Goal: Transaction & Acquisition: Purchase product/service

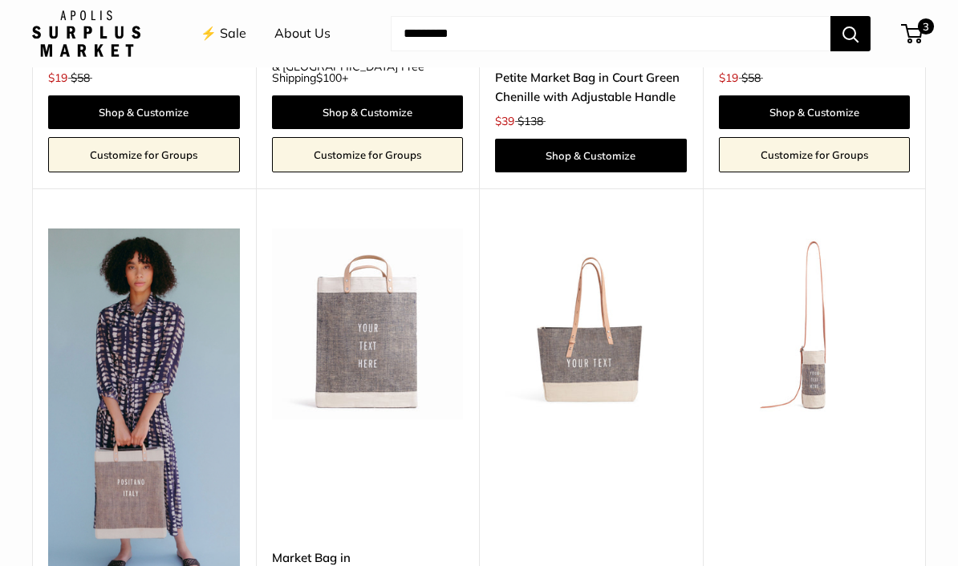
scroll to position [3701, 0]
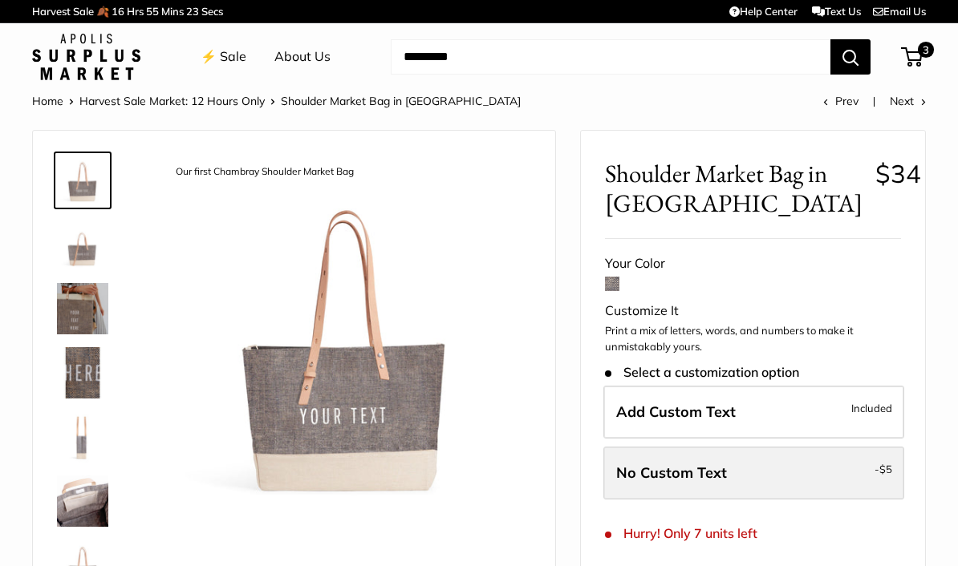
click at [807, 456] on label "No Custom Text - $5" at bounding box center [753, 473] width 301 height 53
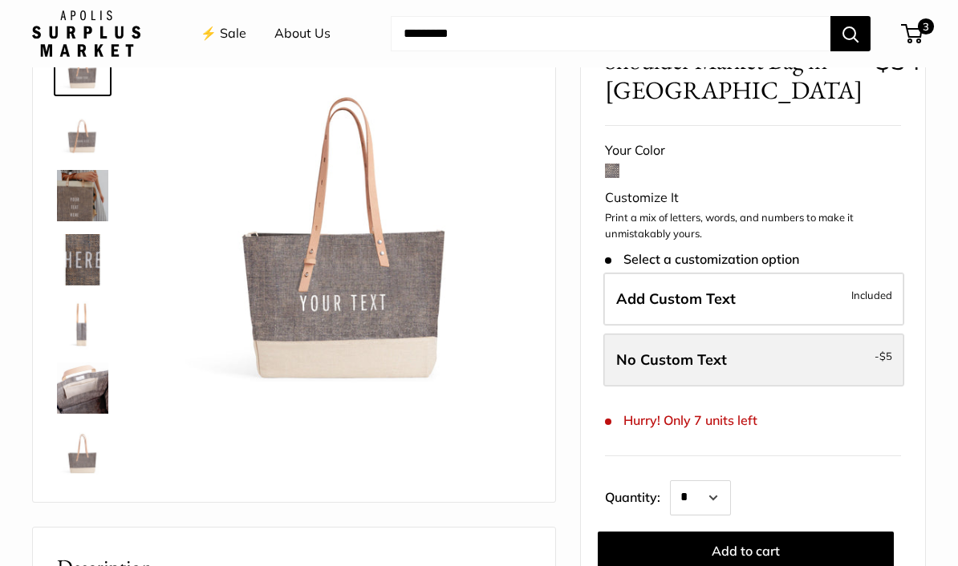
scroll to position [148, 0]
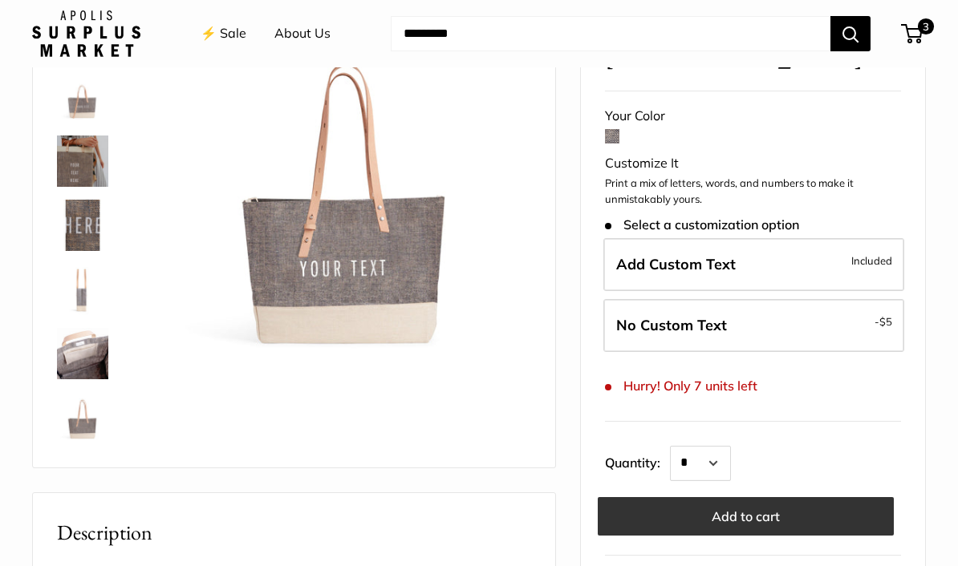
click at [819, 499] on button "Add to cart" at bounding box center [746, 516] width 296 height 38
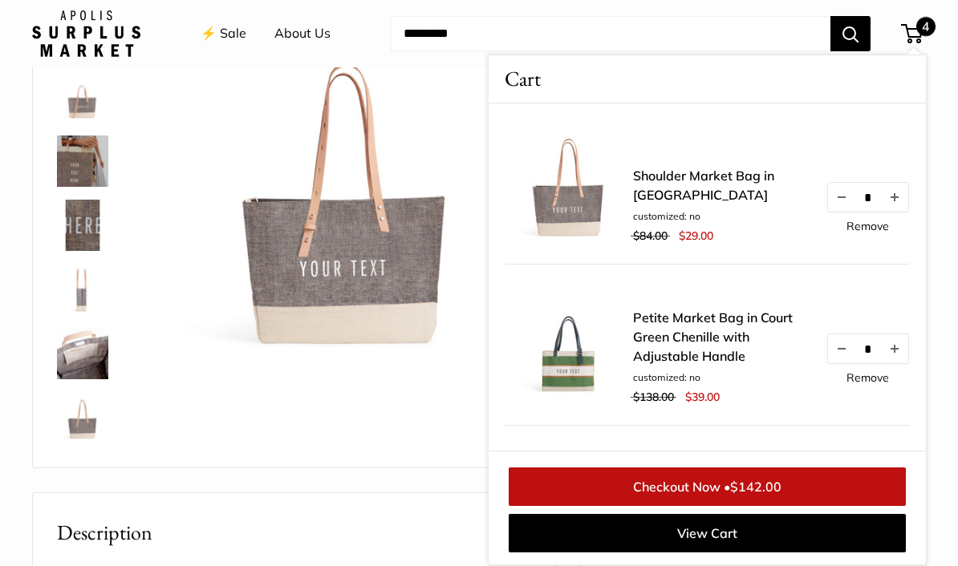
click at [342, 452] on div "Our first Chambray Shoulder Market Bag Adjustable soft leather handle Classic C…" at bounding box center [294, 225] width 522 height 484
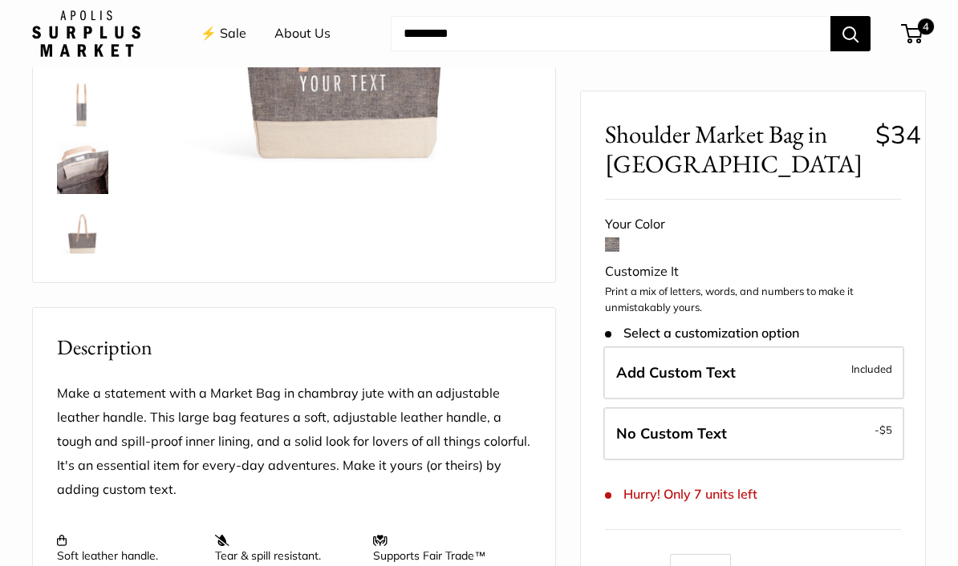
scroll to position [0, 0]
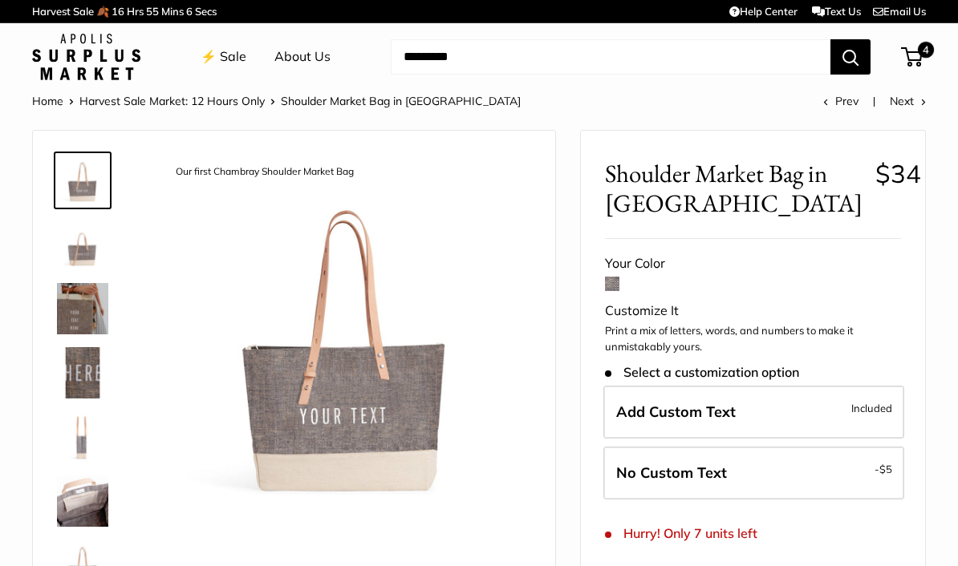
click at [233, 60] on link "⚡️ Sale" at bounding box center [224, 57] width 46 height 24
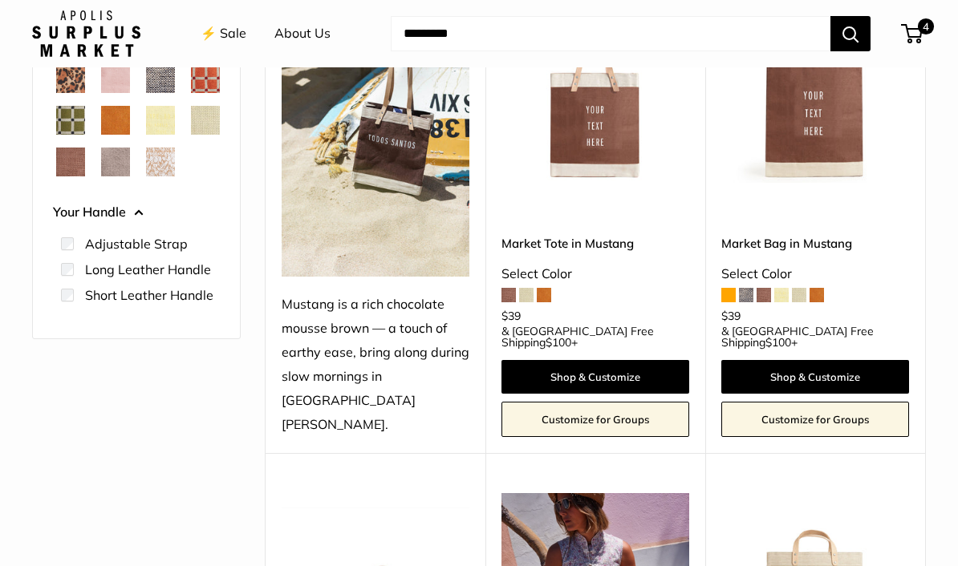
scroll to position [357, 0]
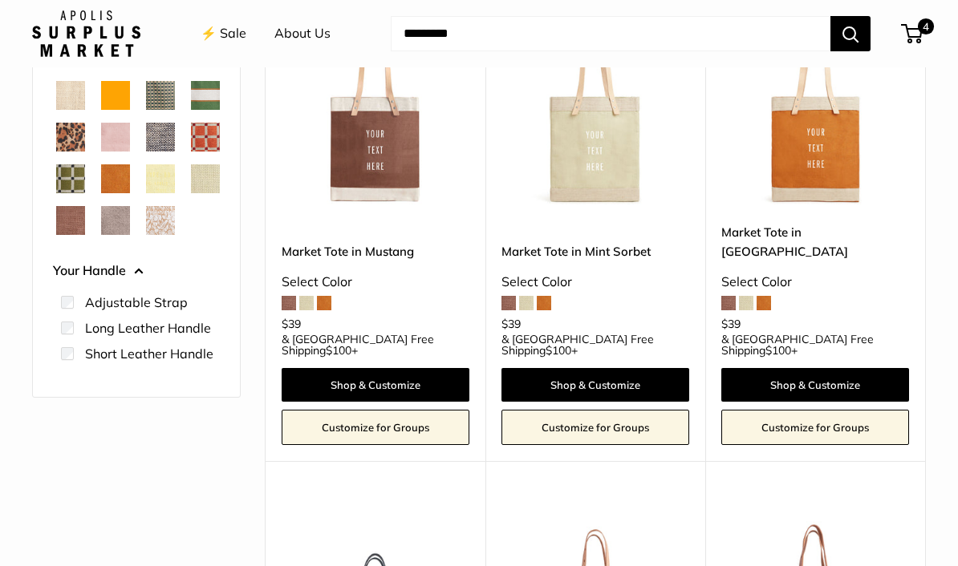
scroll to position [360, 0]
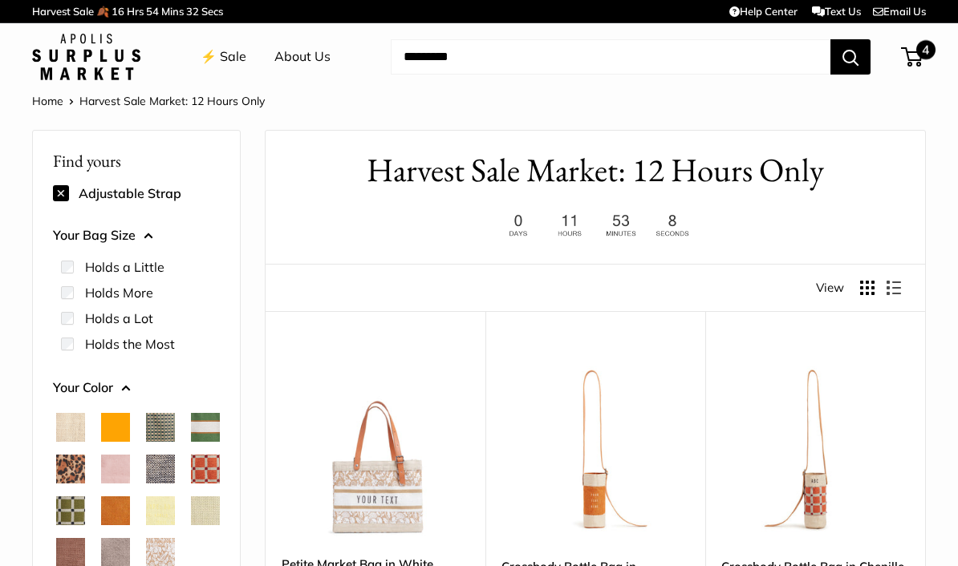
click at [918, 55] on span "4" at bounding box center [925, 49] width 19 height 19
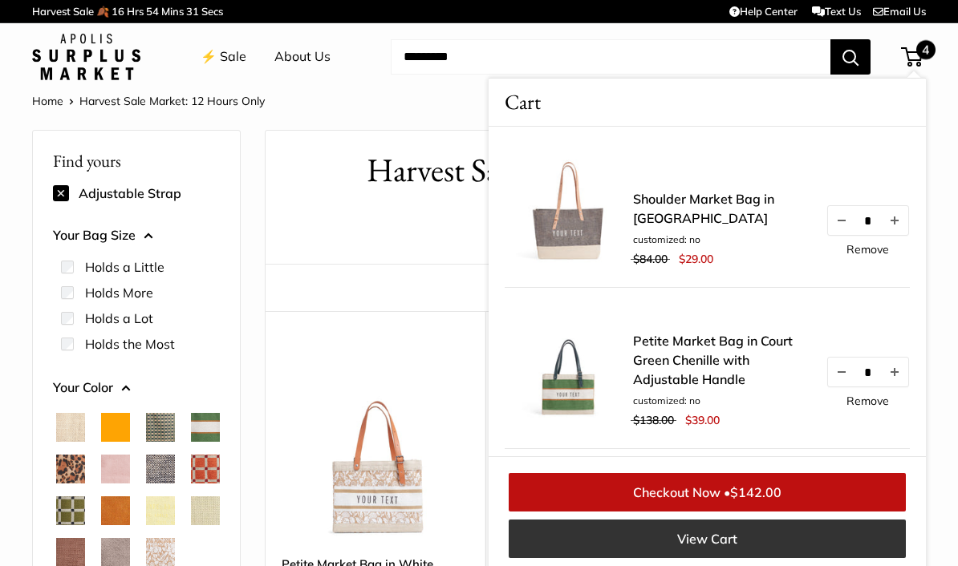
click at [743, 533] on link "View Cart" at bounding box center [706, 539] width 397 height 38
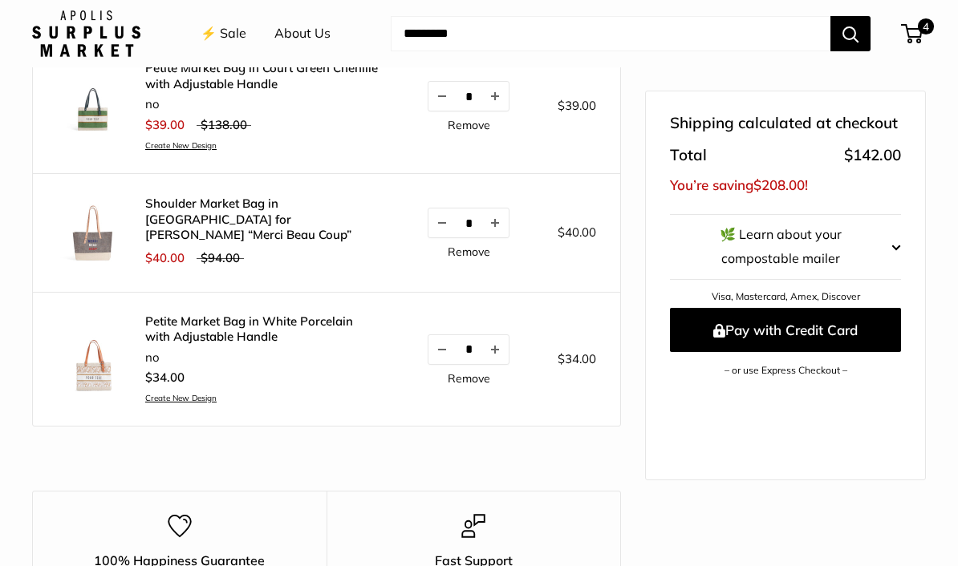
scroll to position [388, 0]
click at [479, 245] on link "Remove" at bounding box center [469, 250] width 43 height 11
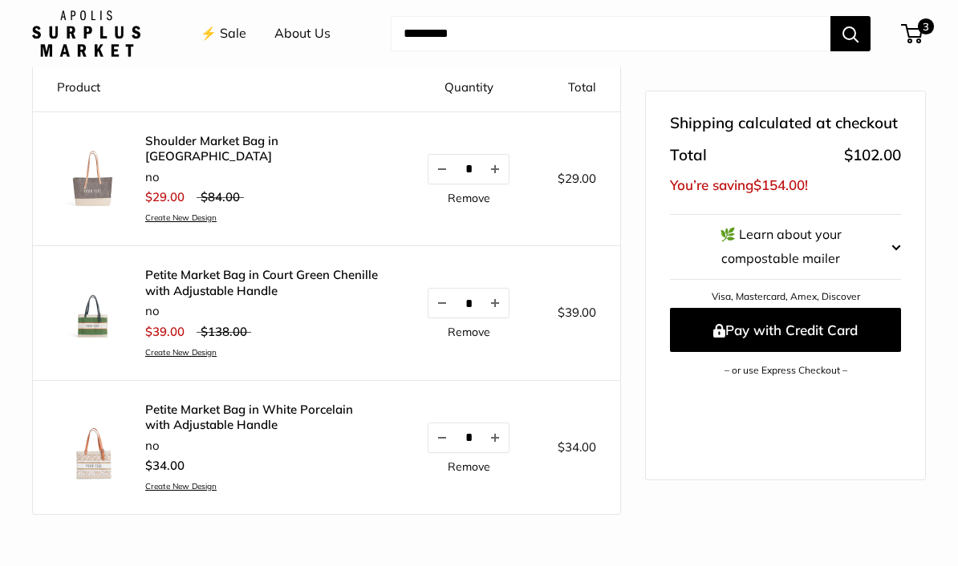
scroll to position [179, 0]
click at [474, 327] on link "Remove" at bounding box center [469, 332] width 43 height 11
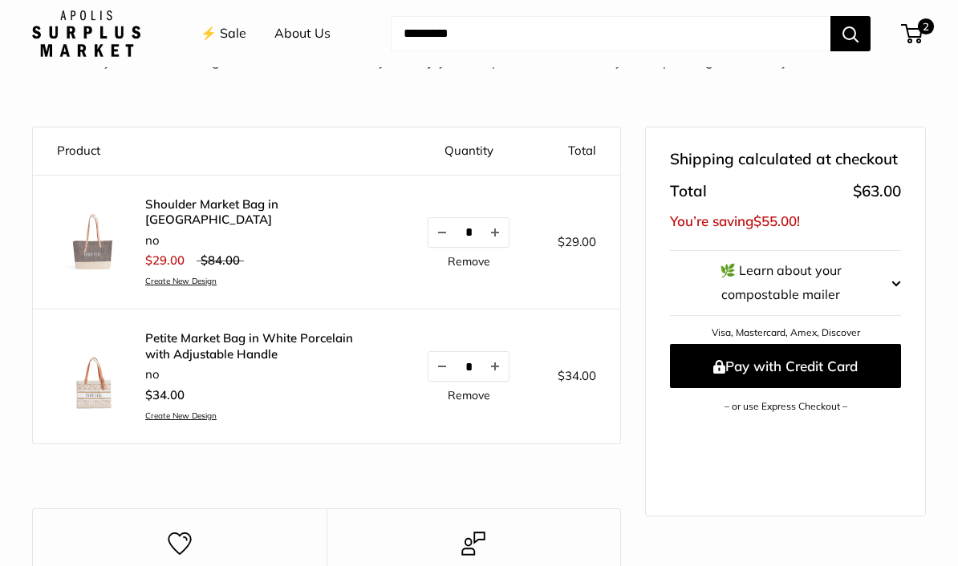
scroll to position [0, 0]
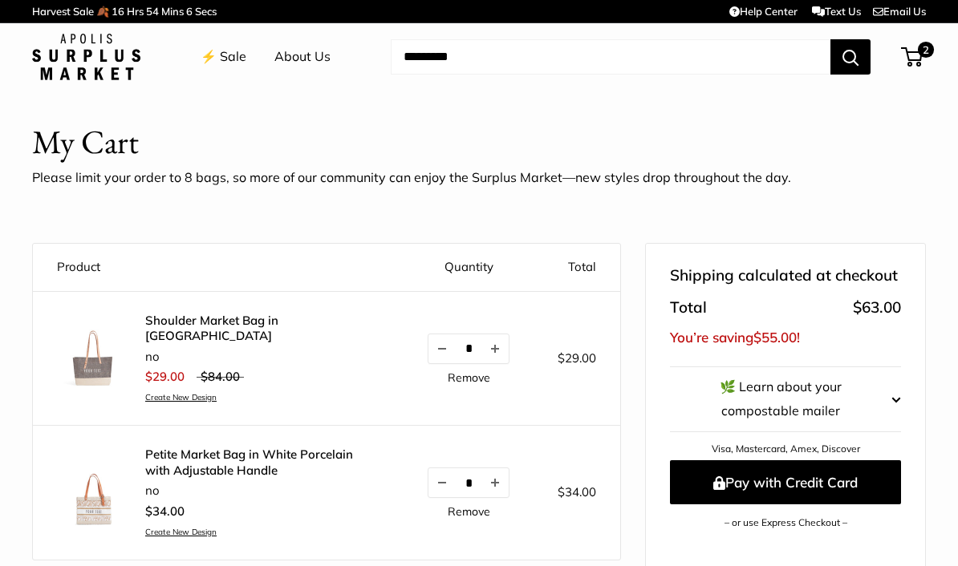
click at [233, 60] on link "⚡️ Sale" at bounding box center [224, 57] width 46 height 24
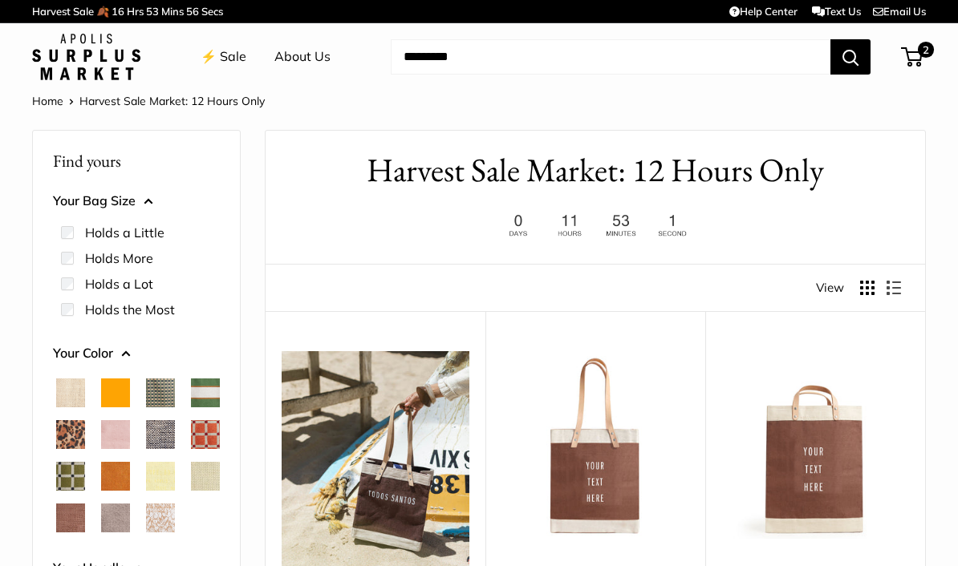
click at [866, 294] on button "Display products as grid" at bounding box center [867, 288] width 14 height 14
click at [901, 290] on button "Display products as list" at bounding box center [893, 288] width 14 height 14
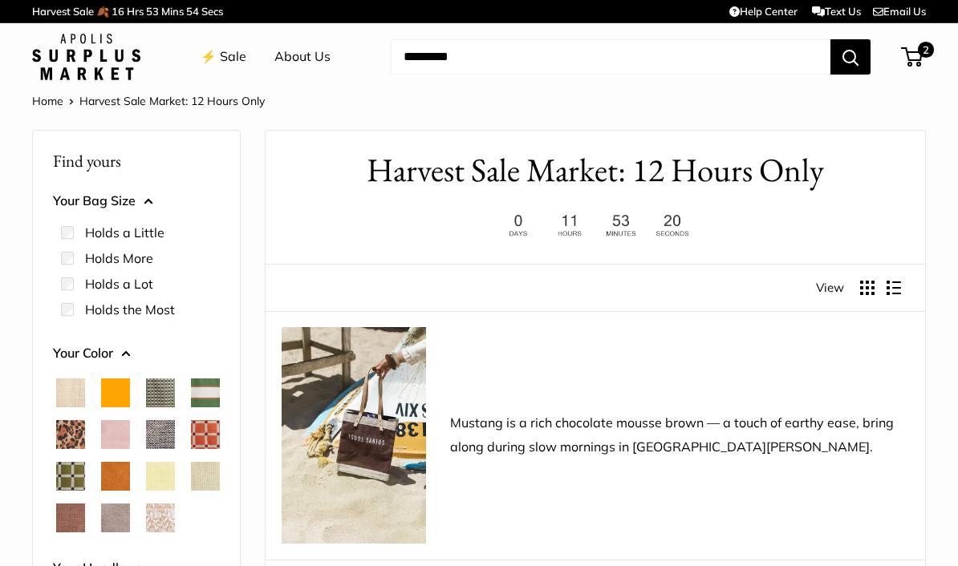
click at [863, 294] on button "Display products as grid" at bounding box center [867, 288] width 14 height 14
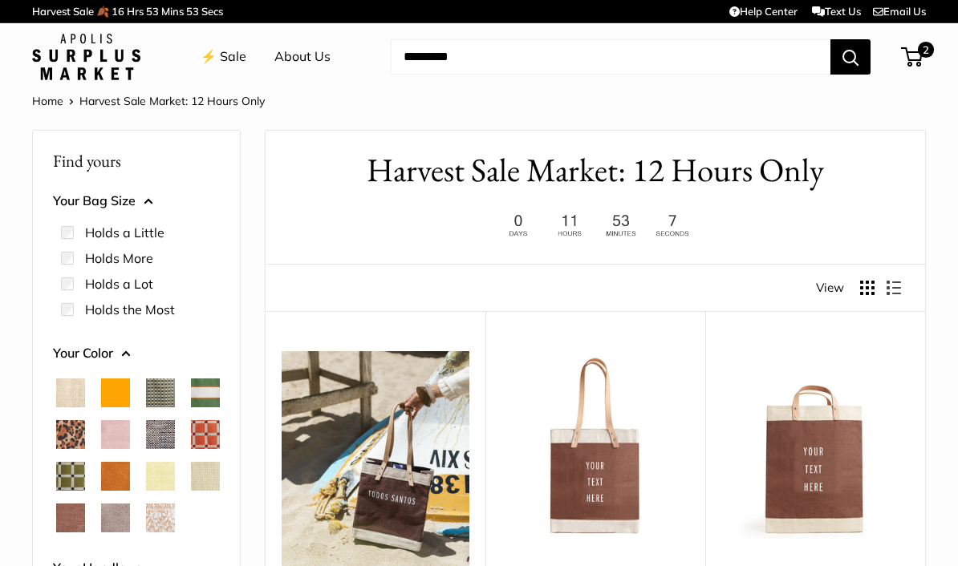
click at [831, 286] on span "View" at bounding box center [830, 288] width 28 height 22
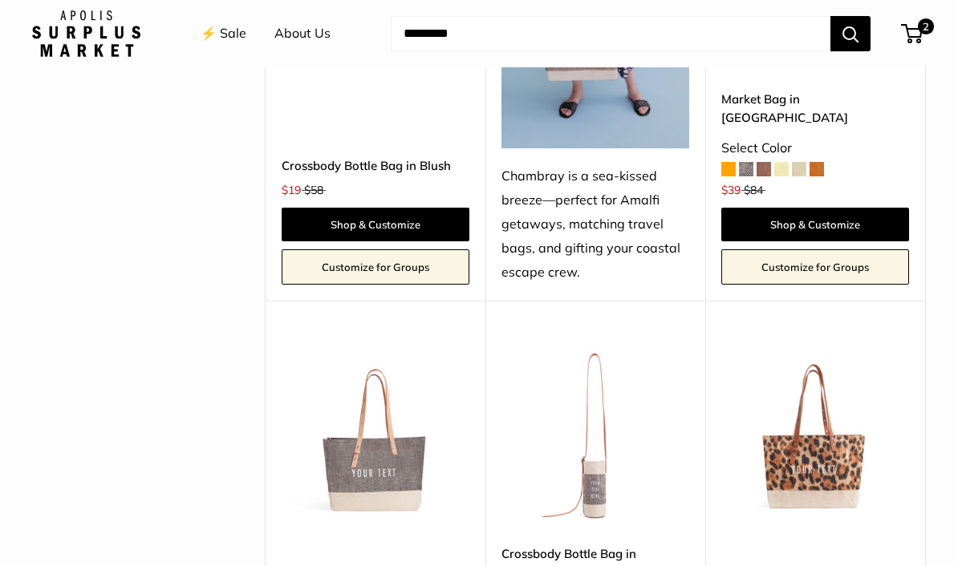
scroll to position [4718, 0]
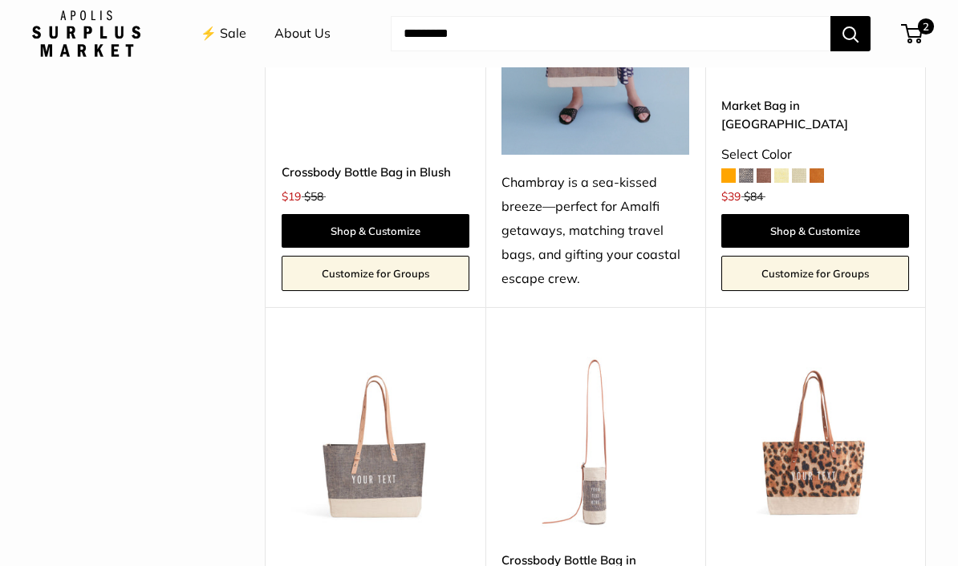
click at [383, 347] on img at bounding box center [376, 441] width 188 height 188
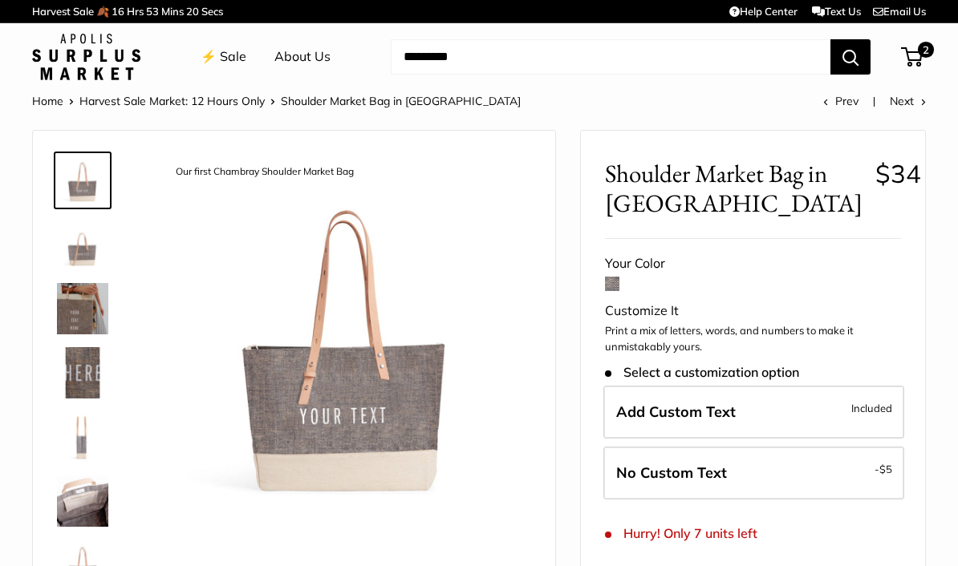
click at [350, 106] on span "Shoulder Market Bag in [GEOGRAPHIC_DATA]" at bounding box center [401, 101] width 240 height 14
click at [743, 57] on input "Search..." at bounding box center [611, 56] width 440 height 35
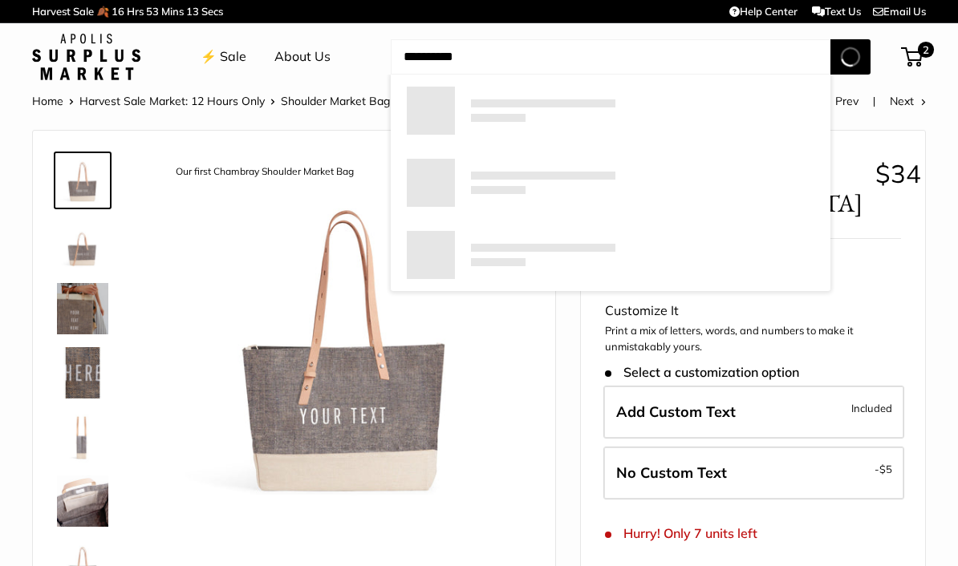
type input "**********"
click at [850, 56] on button "Search" at bounding box center [850, 56] width 40 height 35
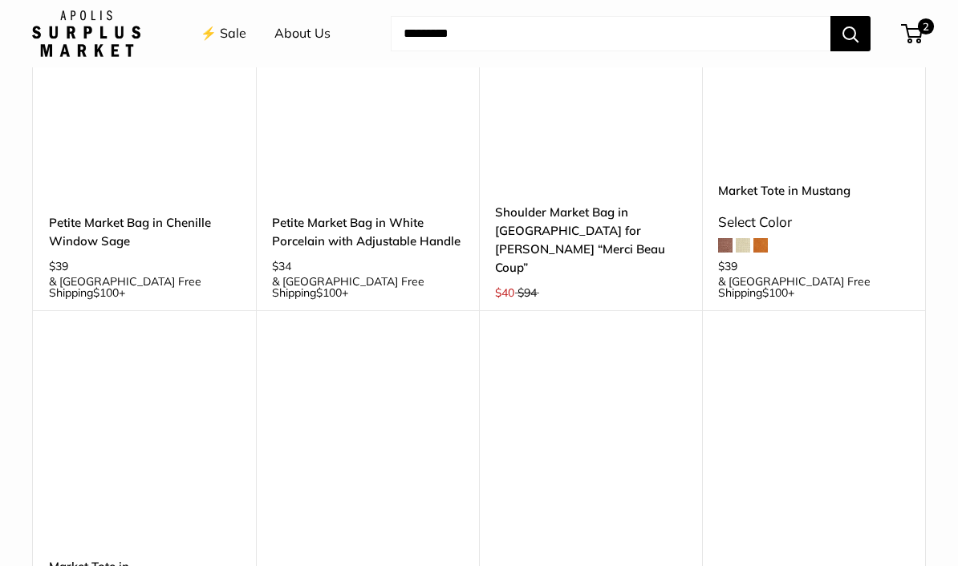
scroll to position [1868, 0]
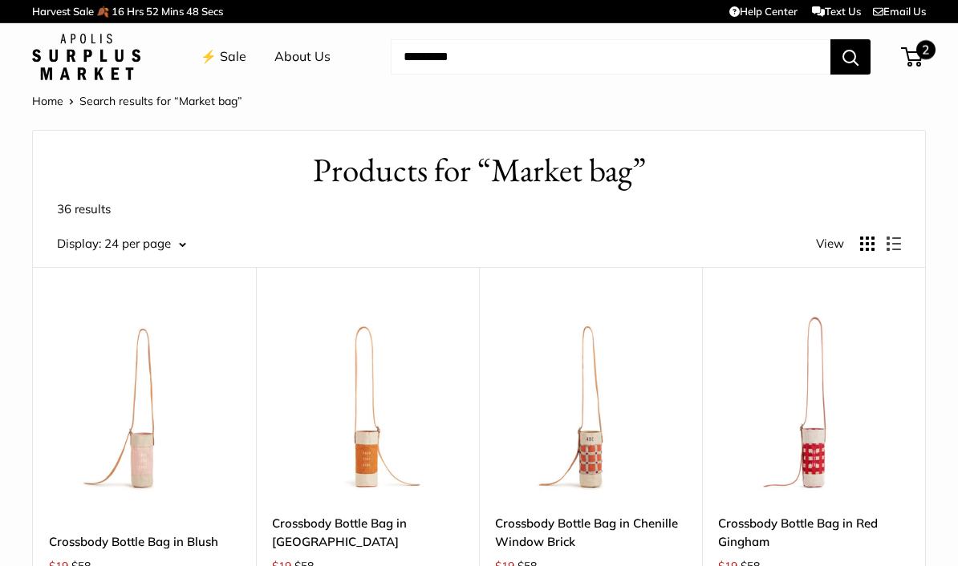
click at [910, 56] on span at bounding box center [908, 57] width 5 height 5
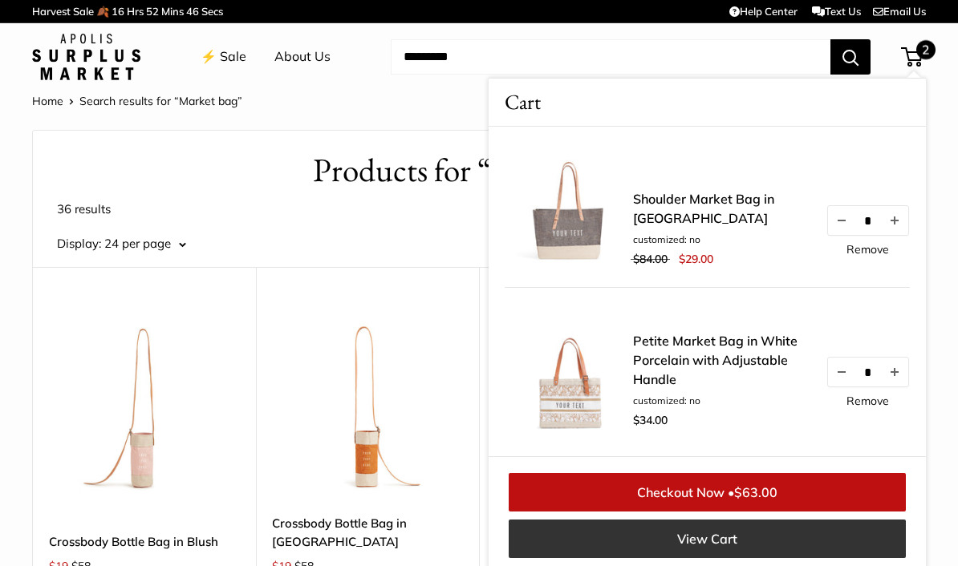
click at [755, 533] on link "View Cart" at bounding box center [706, 539] width 397 height 38
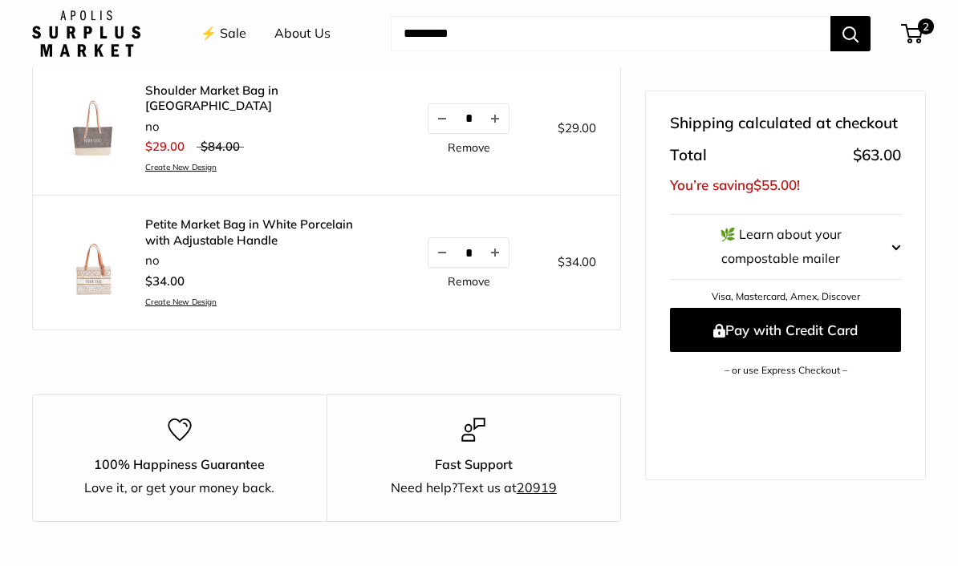
scroll to position [226, 0]
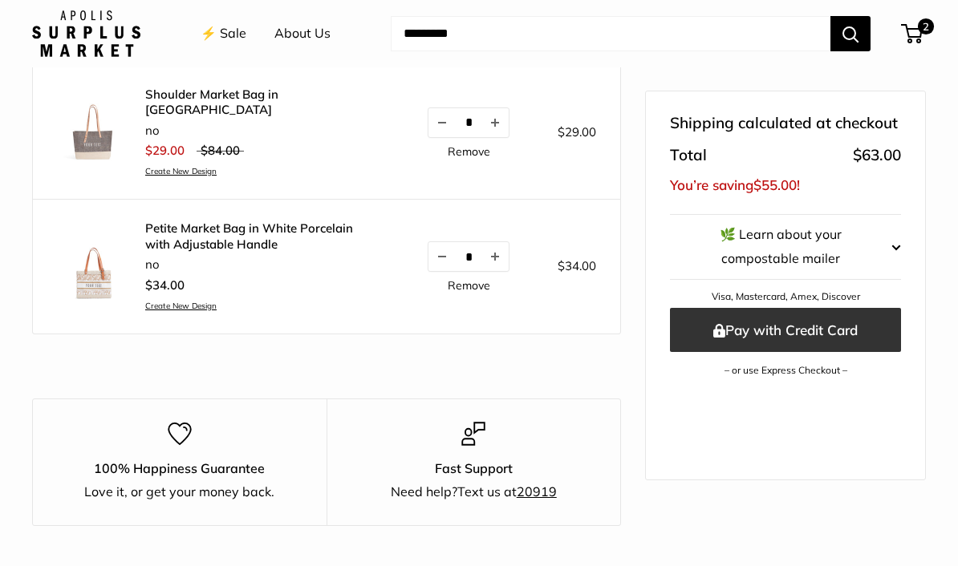
click at [849, 308] on button "Pay with Credit Card" at bounding box center [785, 330] width 231 height 44
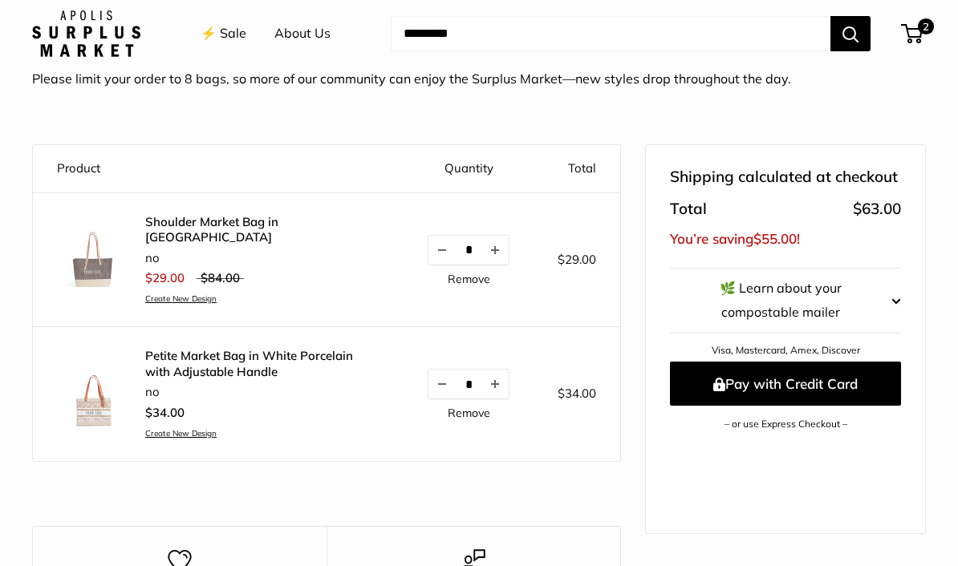
scroll to position [107, 0]
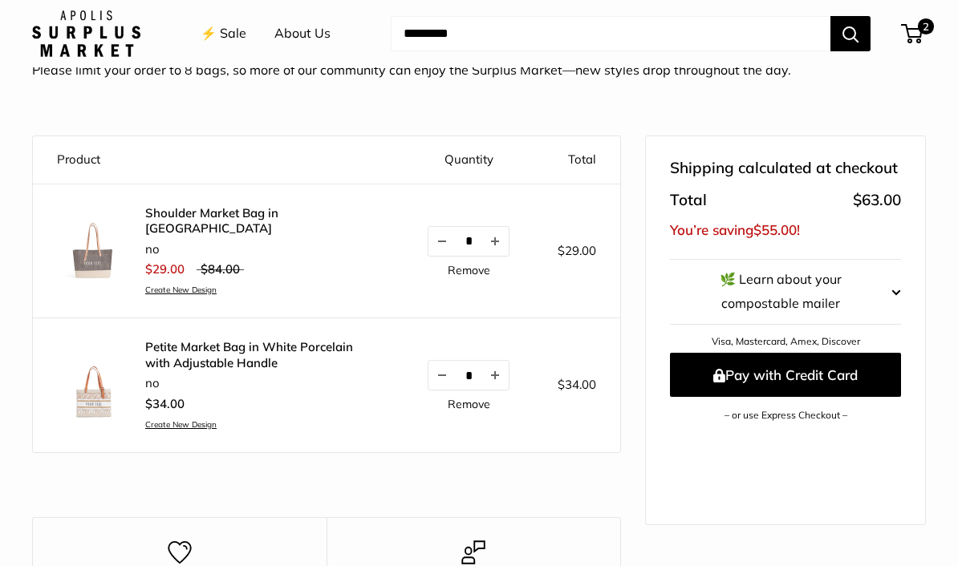
click at [673, 434] on shop-pay-wallet-button at bounding box center [671, 436] width 3 height 16
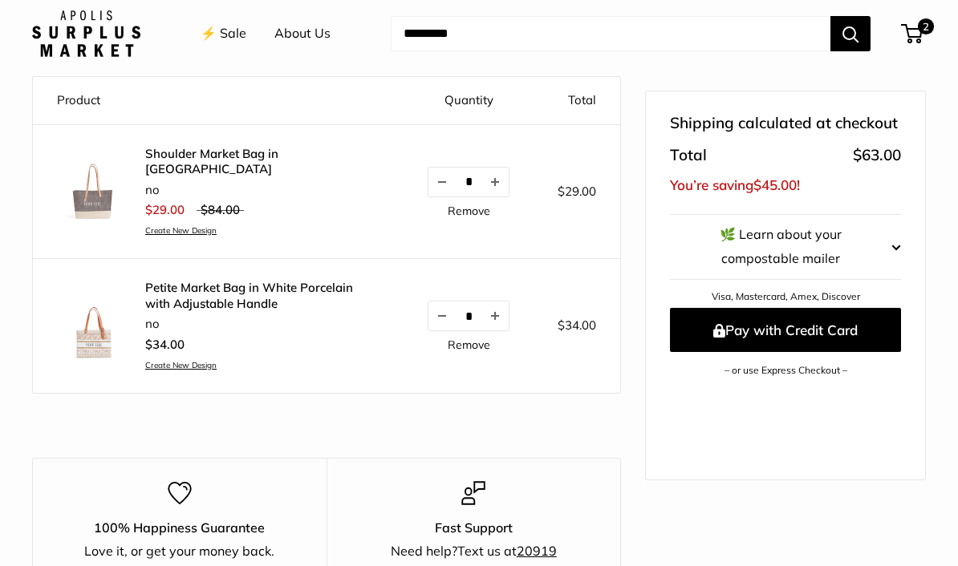
scroll to position [166, 0]
click at [304, 152] on link "Shoulder Market Bag in [GEOGRAPHIC_DATA]" at bounding box center [262, 162] width 234 height 31
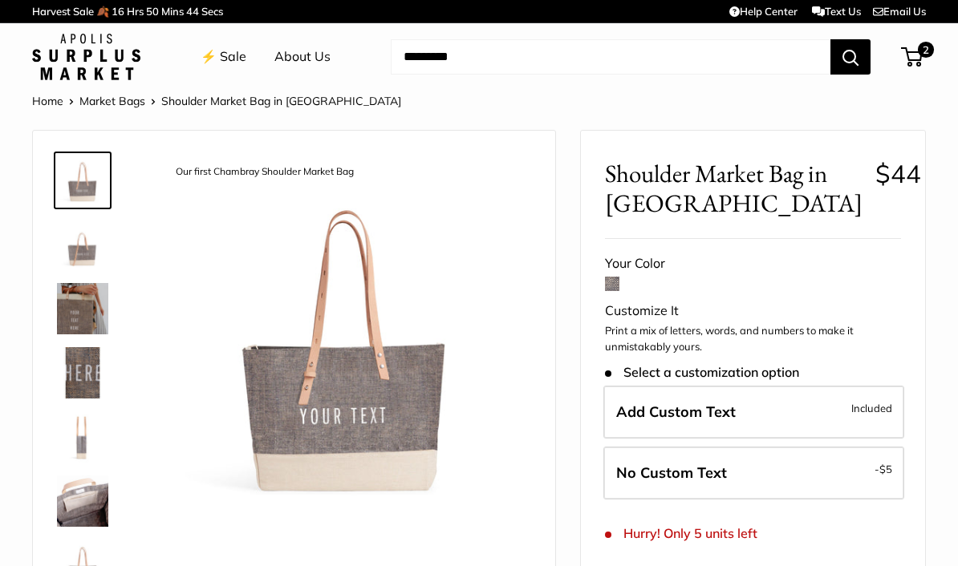
click at [64, 312] on img at bounding box center [82, 308] width 51 height 51
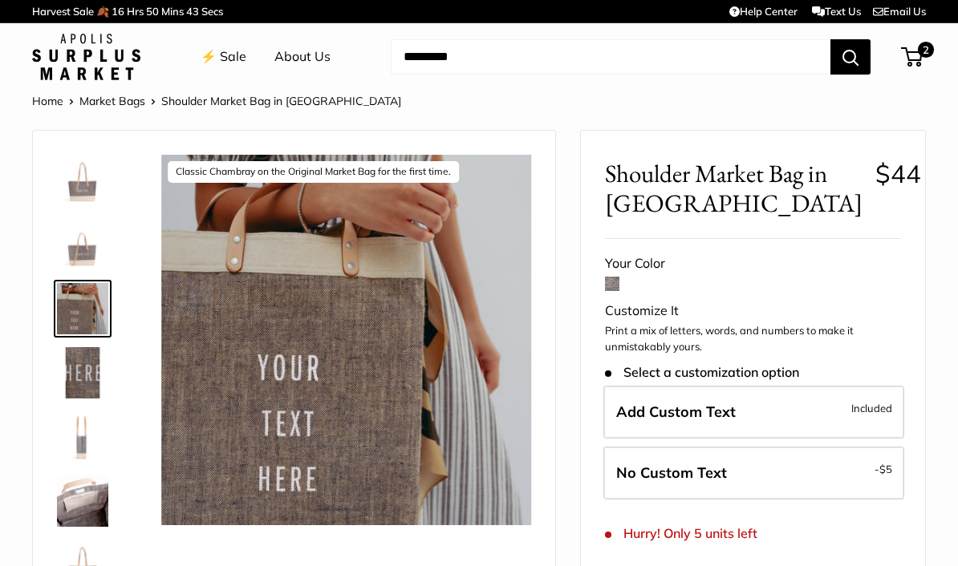
click at [72, 254] on img at bounding box center [82, 244] width 51 height 51
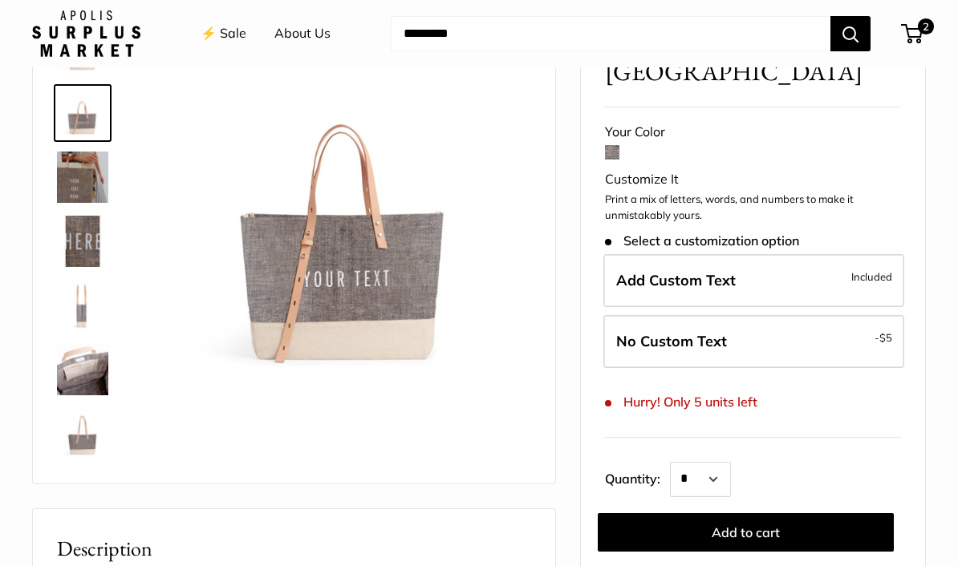
scroll to position [145, 0]
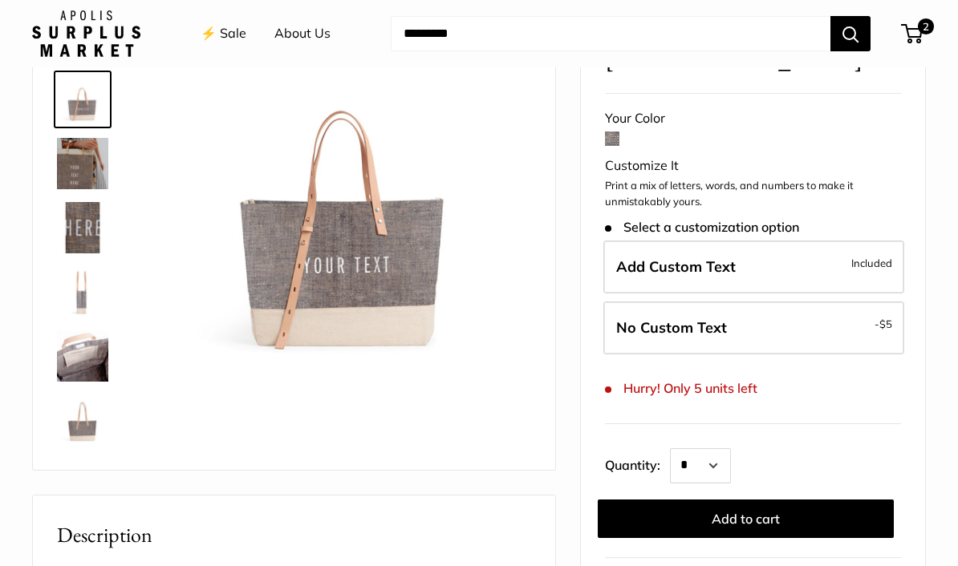
click at [83, 428] on img at bounding box center [82, 420] width 51 height 51
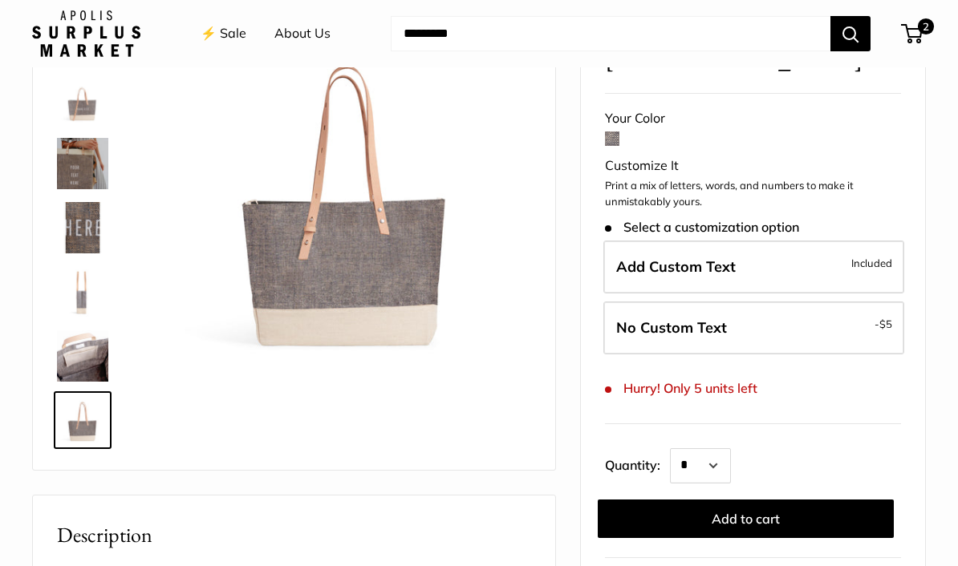
click at [100, 344] on img at bounding box center [82, 355] width 51 height 51
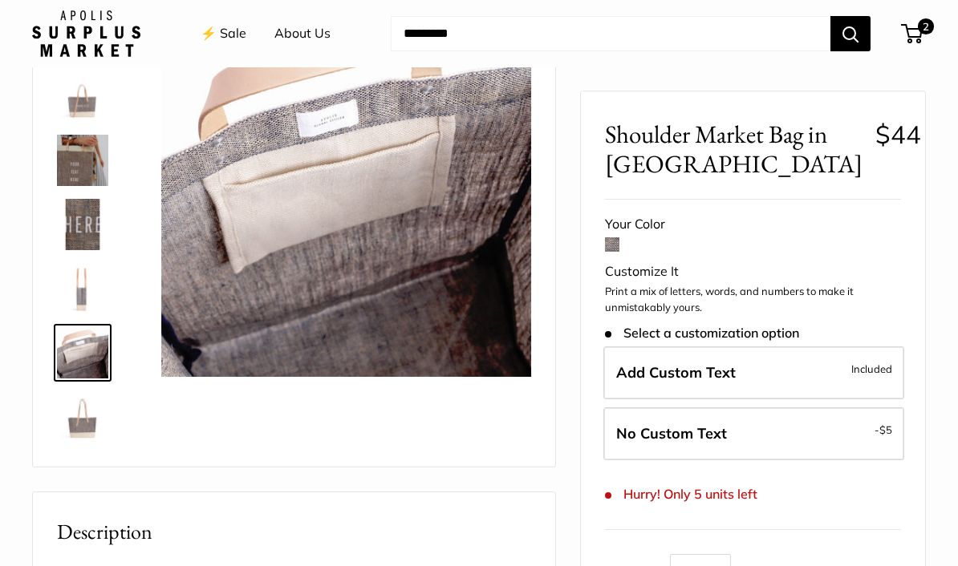
scroll to position [0, 0]
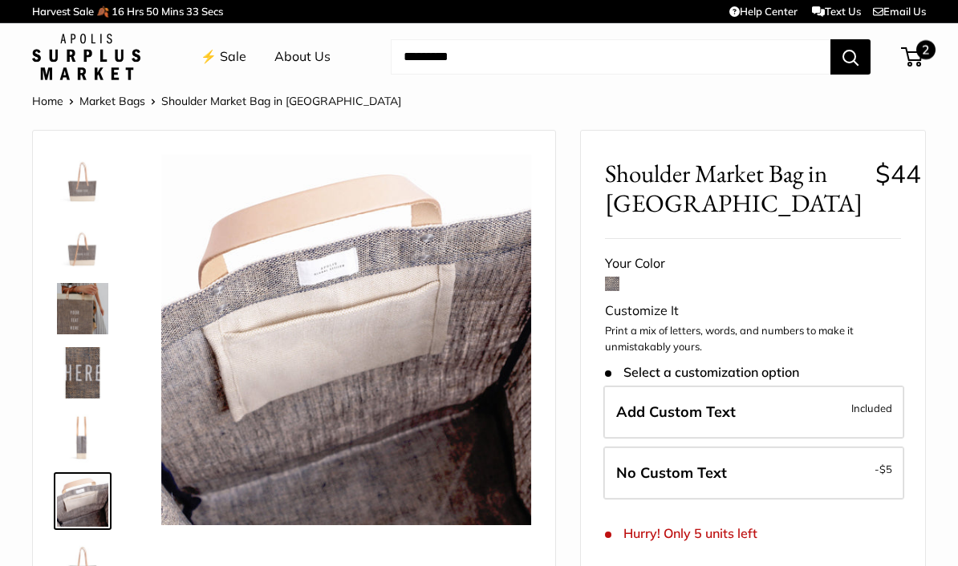
click at [921, 55] on span "2" at bounding box center [925, 49] width 19 height 19
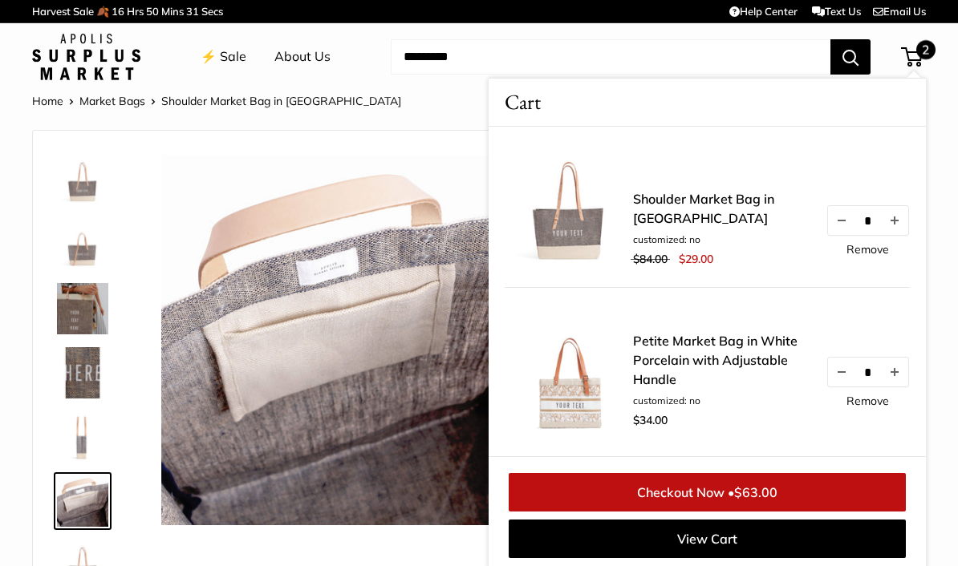
click at [780, 487] on link "Checkout Now • $63.00" at bounding box center [706, 492] width 397 height 38
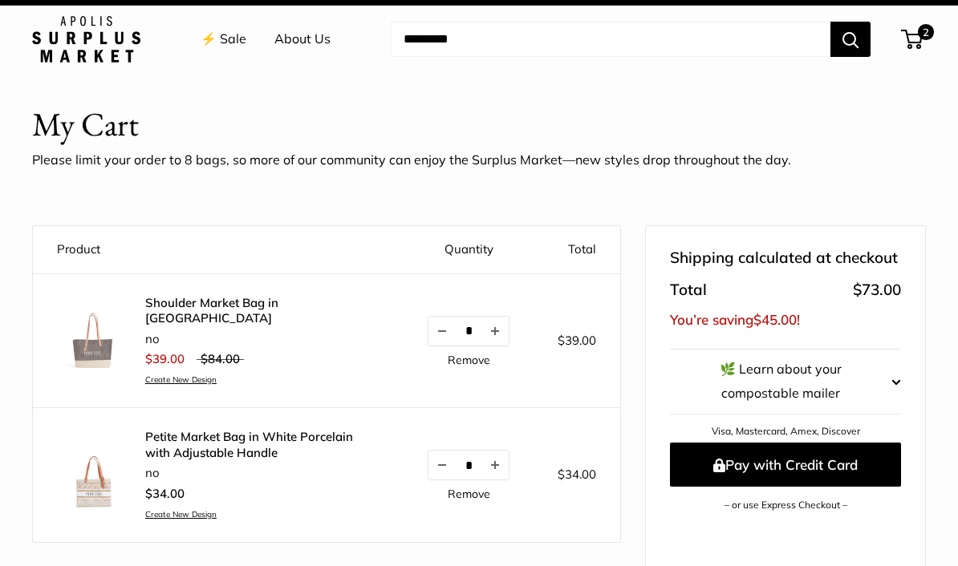
scroll to position [19, 0]
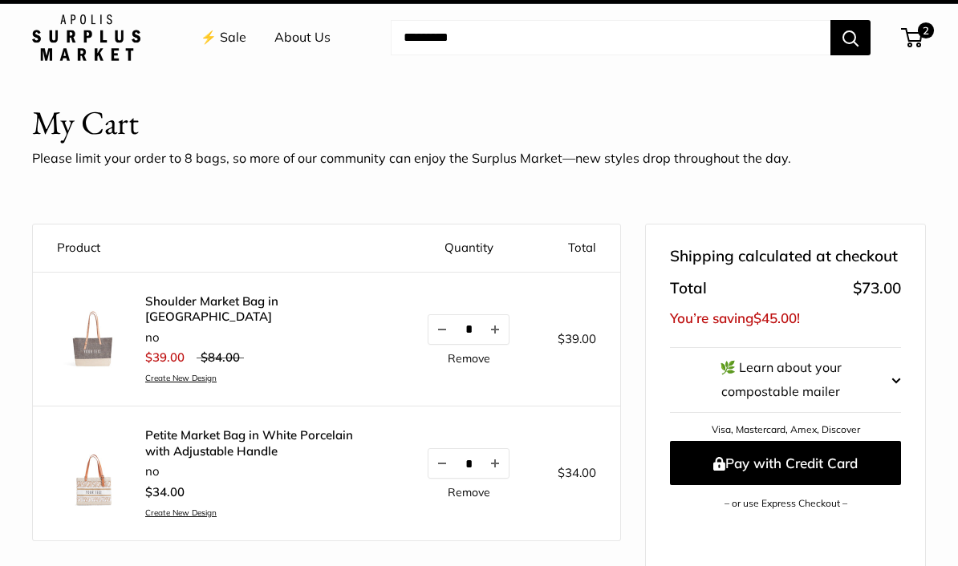
click at [325, 302] on link "Shoulder Market Bag in [GEOGRAPHIC_DATA]" at bounding box center [262, 309] width 234 height 31
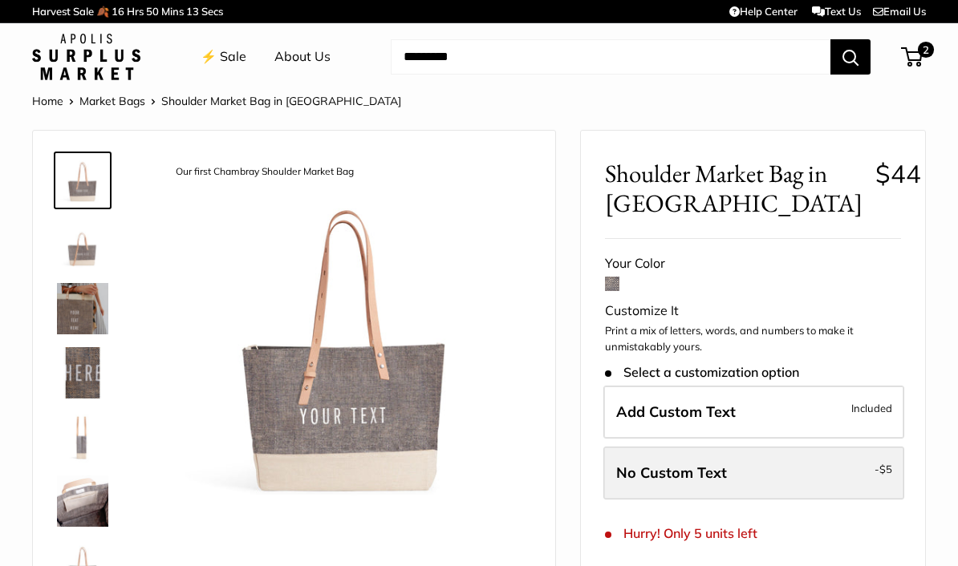
click at [803, 469] on label "No Custom Text - $5" at bounding box center [753, 473] width 301 height 53
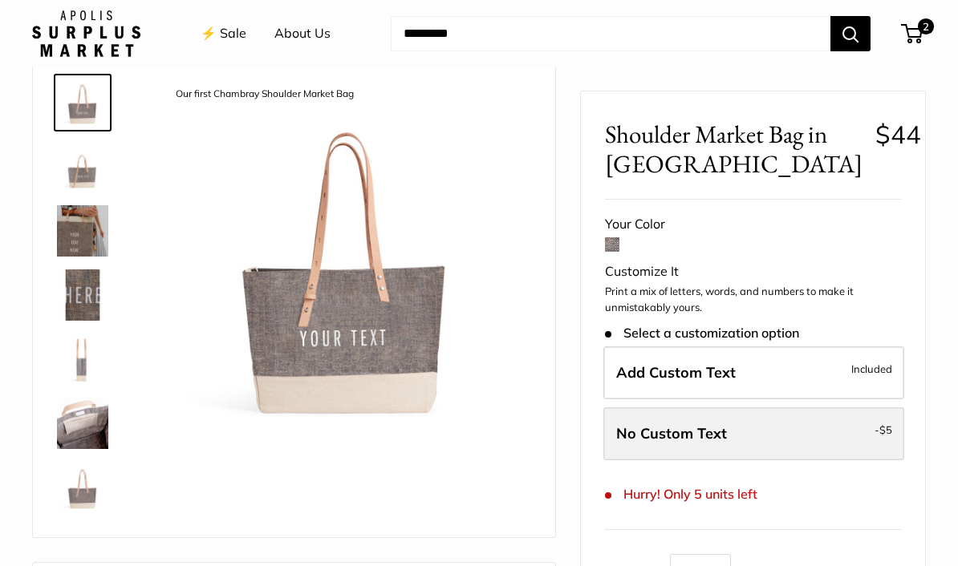
scroll to position [38, 0]
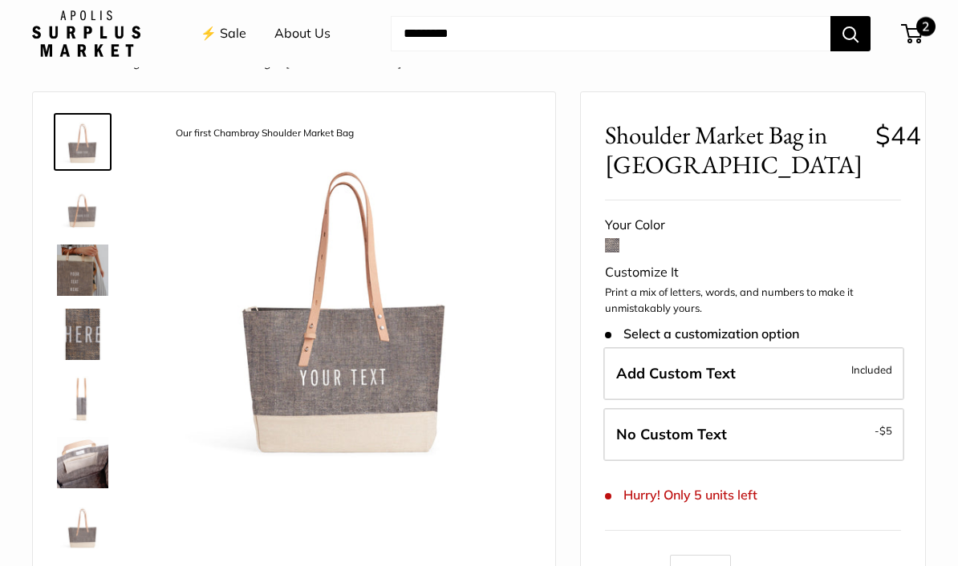
click at [918, 25] on span "2" at bounding box center [925, 26] width 19 height 19
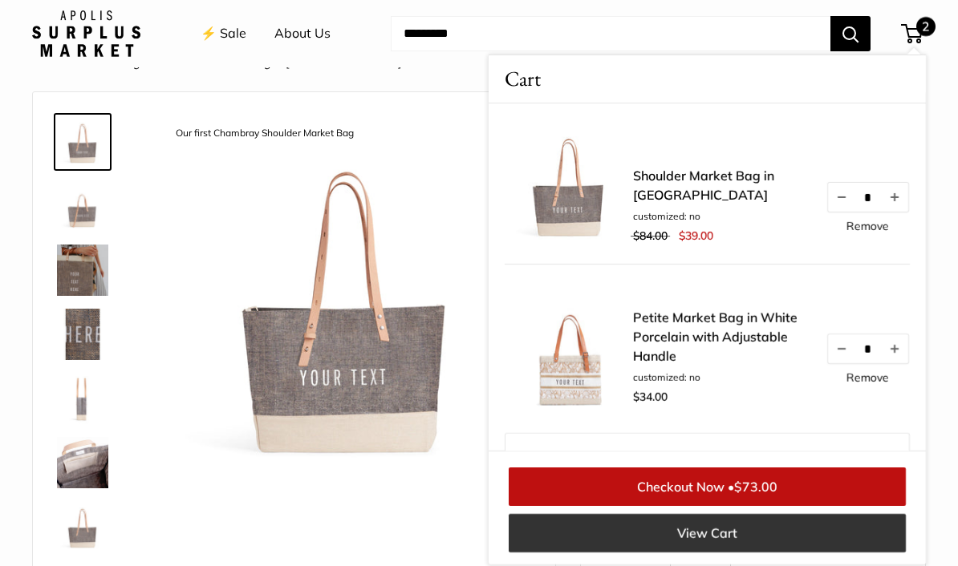
click at [768, 536] on link "View Cart" at bounding box center [706, 533] width 397 height 38
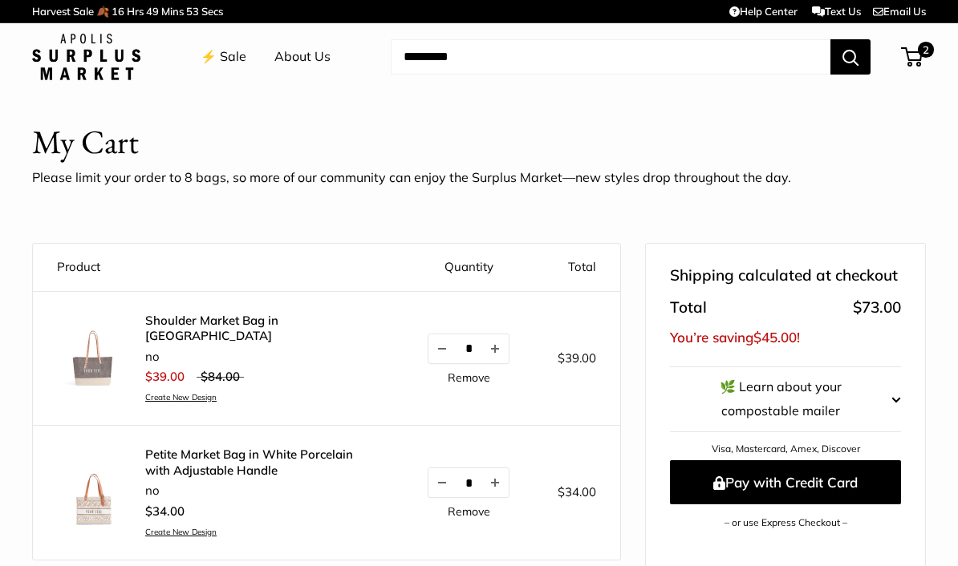
click at [269, 320] on link "Shoulder Market Bag in [GEOGRAPHIC_DATA]" at bounding box center [262, 328] width 234 height 31
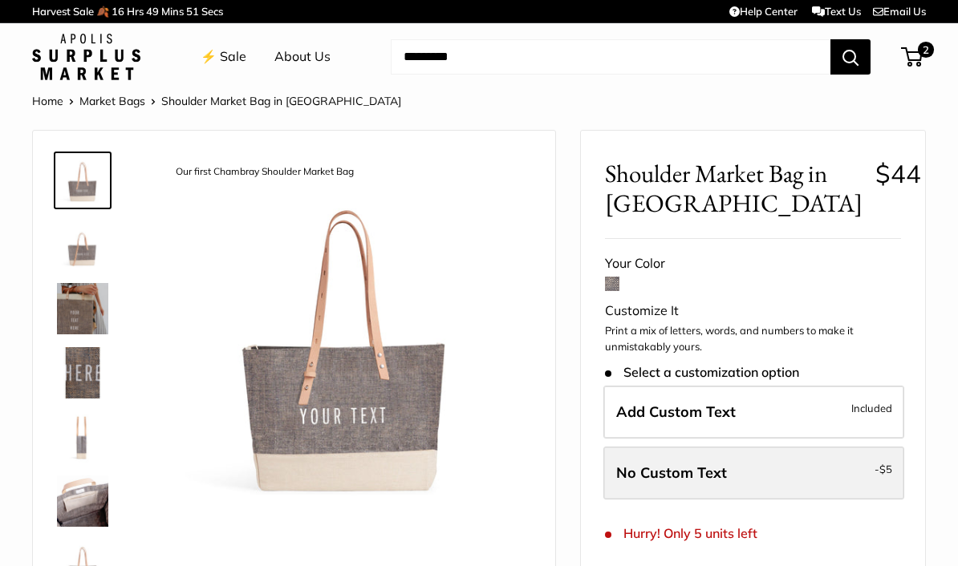
click at [800, 468] on label "No Custom Text - $5" at bounding box center [753, 473] width 301 height 53
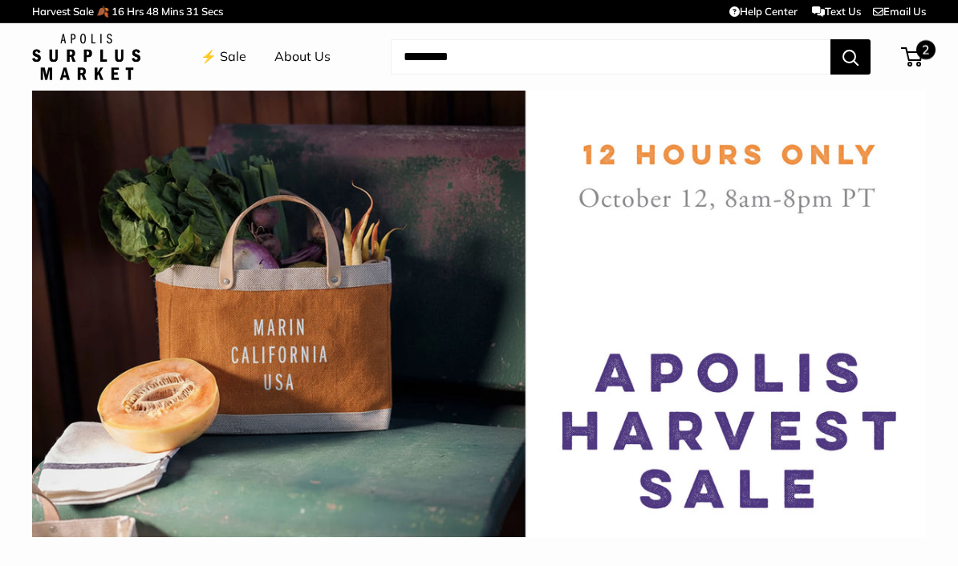
click at [920, 53] on span "2" at bounding box center [925, 49] width 19 height 19
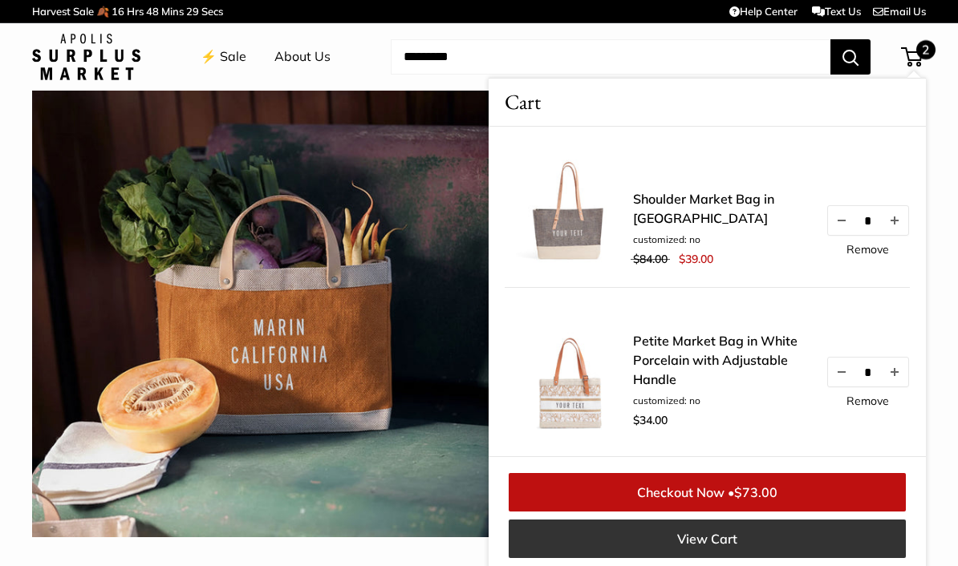
click at [791, 537] on link "View Cart" at bounding box center [706, 539] width 397 height 38
